Goal: Entertainment & Leisure: Consume media (video, audio)

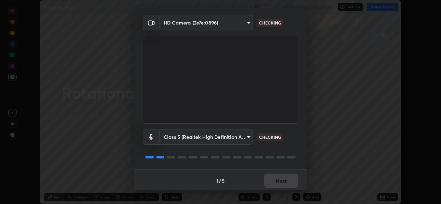
scroll to position [22, 0]
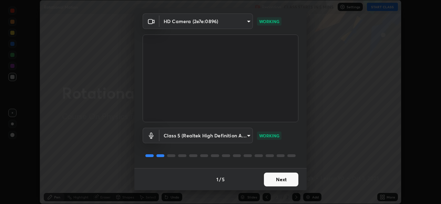
click at [274, 179] on button "Next" at bounding box center [281, 179] width 34 height 14
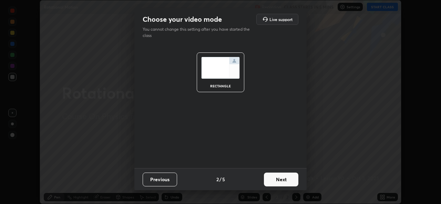
scroll to position [0, 0]
click at [273, 178] on button "Next" at bounding box center [281, 179] width 34 height 14
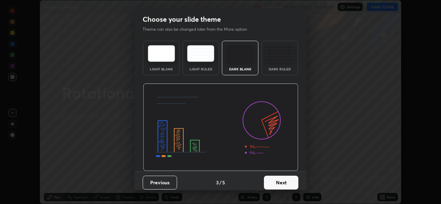
click at [273, 178] on button "Next" at bounding box center [281, 182] width 34 height 14
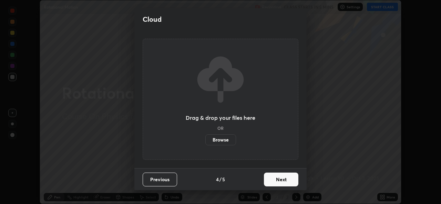
click at [271, 181] on button "Next" at bounding box center [281, 179] width 34 height 14
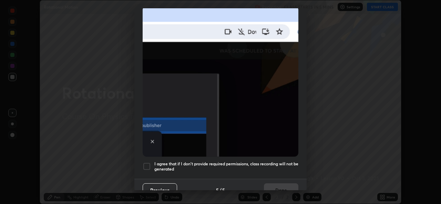
scroll to position [163, 0]
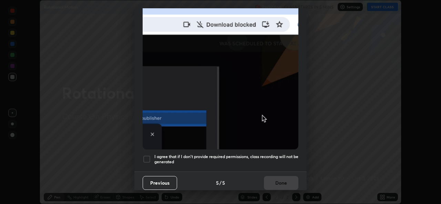
click at [149, 156] on div at bounding box center [147, 159] width 8 height 8
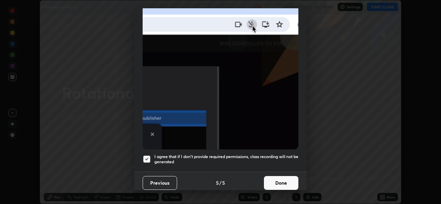
click at [272, 178] on button "Done" at bounding box center [281, 183] width 34 height 14
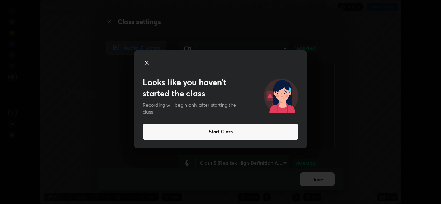
click at [219, 128] on button "Start Class" at bounding box center [221, 131] width 156 height 17
click at [220, 130] on button "Start Class" at bounding box center [221, 131] width 156 height 17
click at [220, 133] on button "Start Class" at bounding box center [221, 131] width 156 height 17
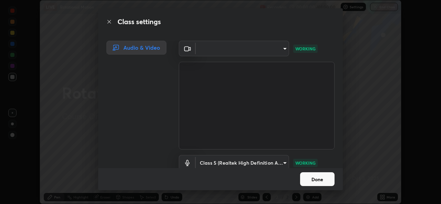
click at [221, 135] on video at bounding box center [257, 106] width 156 height 88
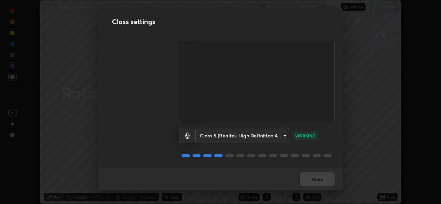
scroll to position [29, 0]
click at [317, 180] on div "Done" at bounding box center [220, 179] width 245 height 22
click at [317, 177] on div "Done" at bounding box center [220, 179] width 245 height 22
